Goal: Navigation & Orientation: Find specific page/section

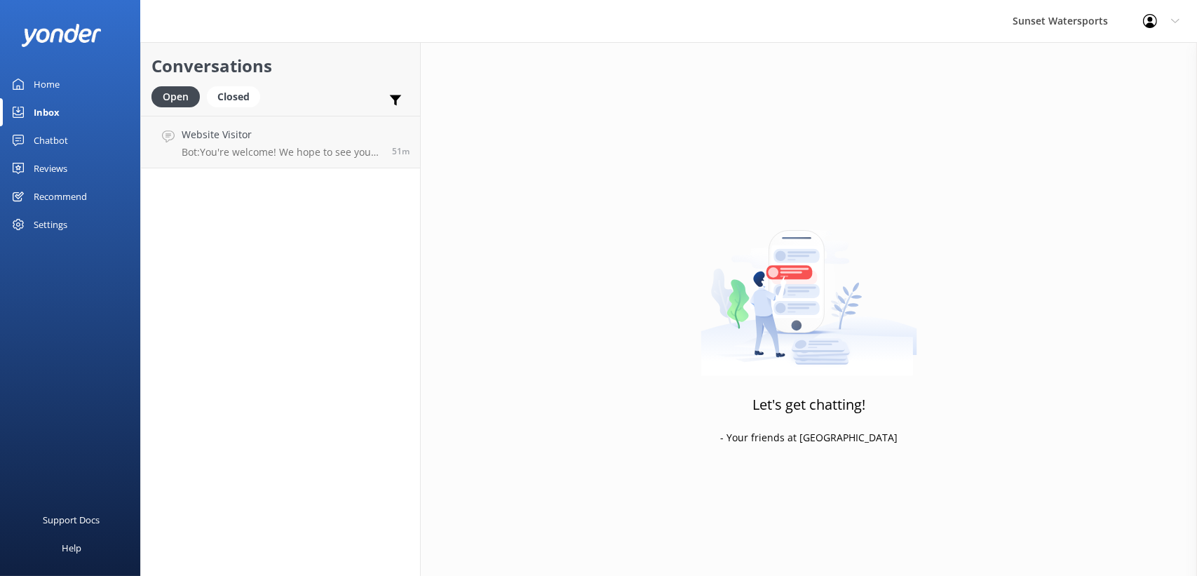
click at [278, 146] on p "Bot: You're welcome! We hope to see you at [GEOGRAPHIC_DATA] soon!" at bounding box center [282, 152] width 200 height 13
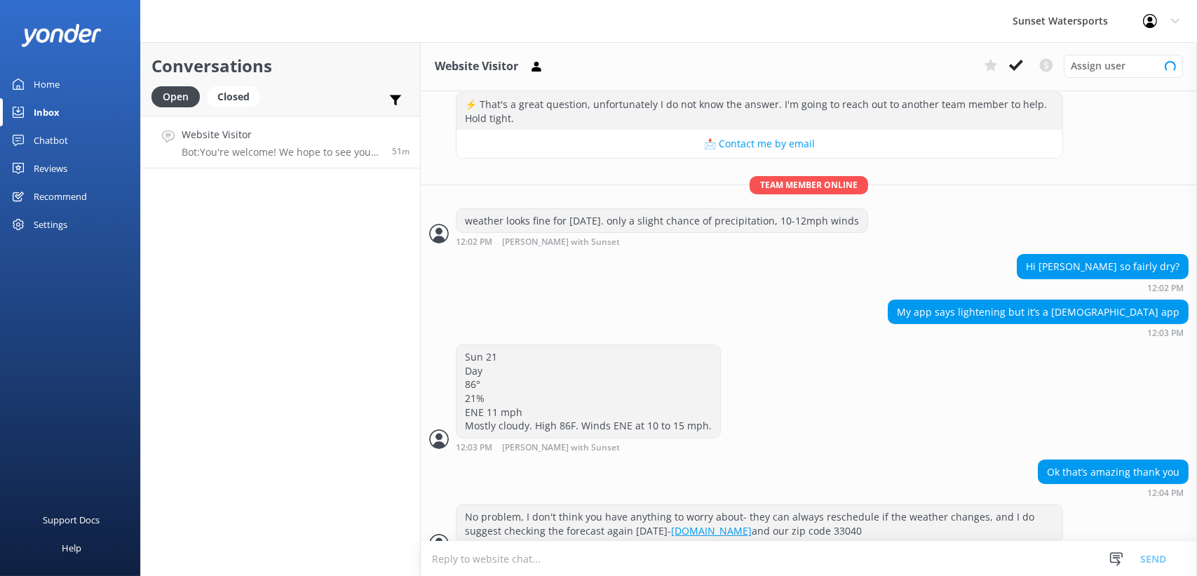
scroll to position [475, 0]
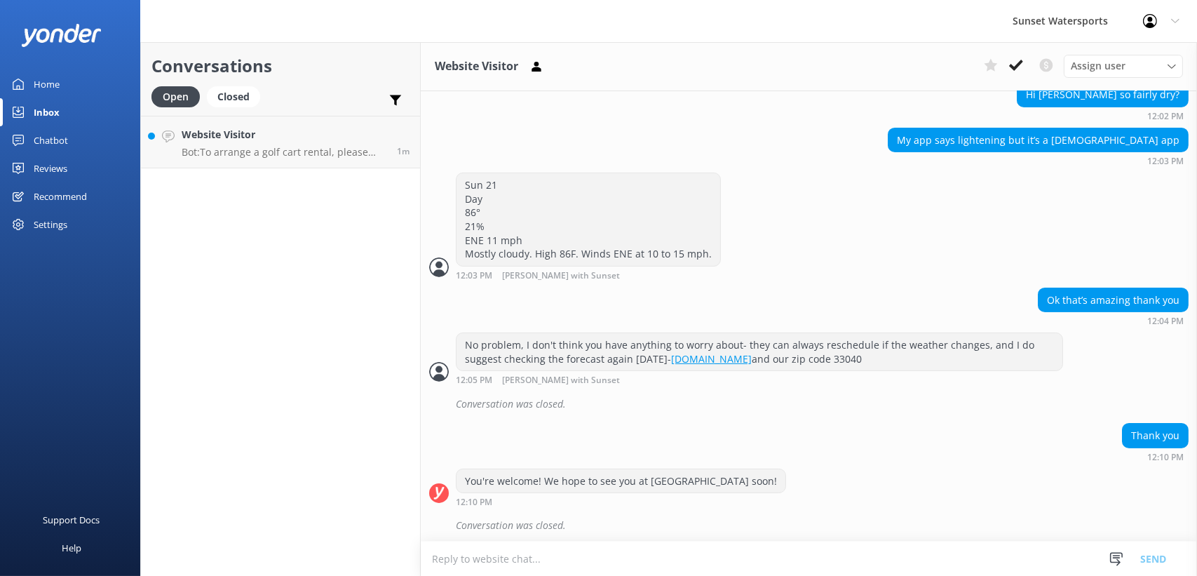
click at [311, 308] on div "Conversations Open Closed Important Converted Assigned to me Unassigned SMS Web…" at bounding box center [280, 309] width 280 height 534
click at [43, 84] on div "Home" at bounding box center [47, 84] width 26 height 28
